Goal: Information Seeking & Learning: Check status

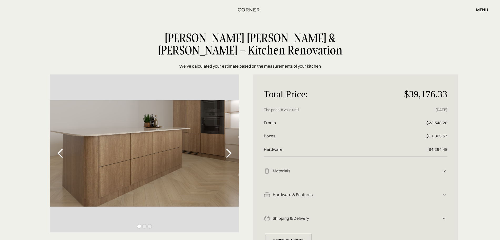
click at [410, 34] on div "Gunnar Haukur Stefánsson & Arnthrudur Jonsdóttir – Kitchen Renovation We’ve cal…" at bounding box center [250, 51] width 500 height 38
click at [378, 38] on div "Gunnar Haukur Stefánsson & Arnthrudur Jonsdóttir – Kitchen Renovation We’ve cal…" at bounding box center [250, 51] width 500 height 38
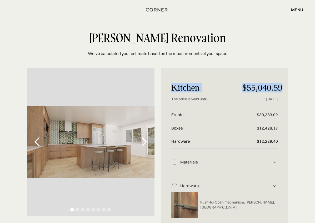
drag, startPoint x: 288, startPoint y: 86, endPoint x: 166, endPoint y: 83, distance: 122.2
